Goal: Information Seeking & Learning: Learn about a topic

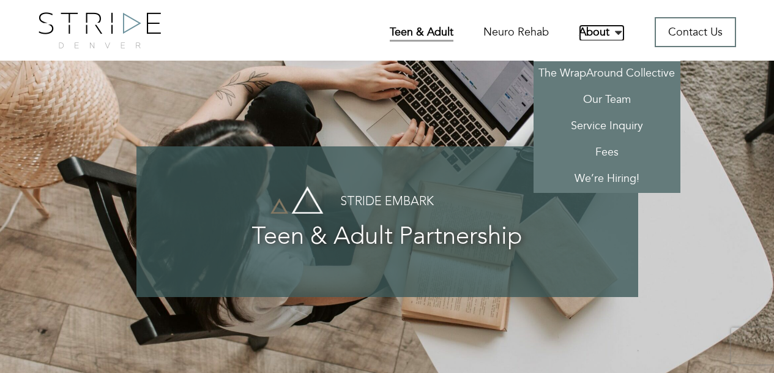
click at [606, 33] on link "About" at bounding box center [602, 32] width 46 height 17
click at [605, 73] on link "The WrapAround Collective" at bounding box center [607, 74] width 147 height 26
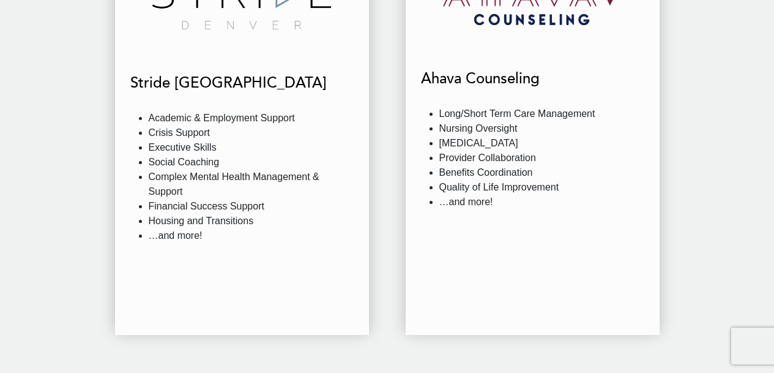
scroll to position [1263, 0]
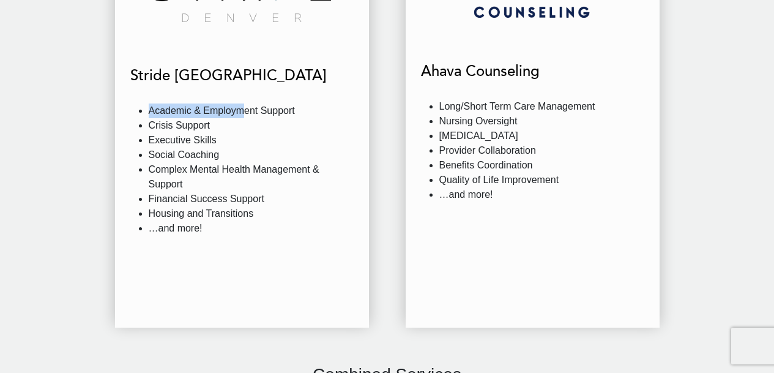
drag, startPoint x: 151, startPoint y: 112, endPoint x: 241, endPoint y: 106, distance: 90.7
click at [241, 106] on li "Academic & Employment Support" at bounding box center [251, 110] width 205 height 15
click at [300, 116] on li "Academic & Employment Support" at bounding box center [251, 110] width 205 height 15
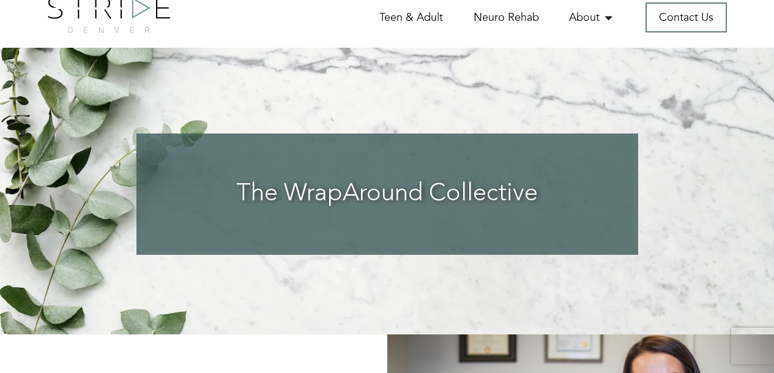
scroll to position [0, 0]
